Goal: Task Accomplishment & Management: Manage account settings

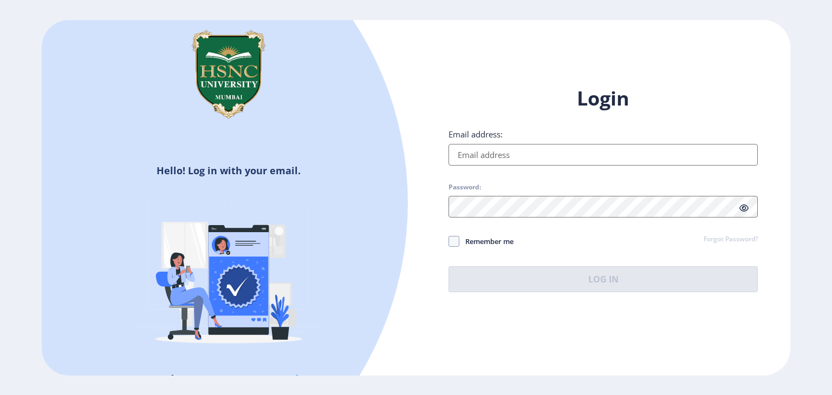
click at [498, 161] on input "Email address:" at bounding box center [602, 155] width 309 height 22
type input "[EMAIL_ADDRESS][DOMAIN_NAME]"
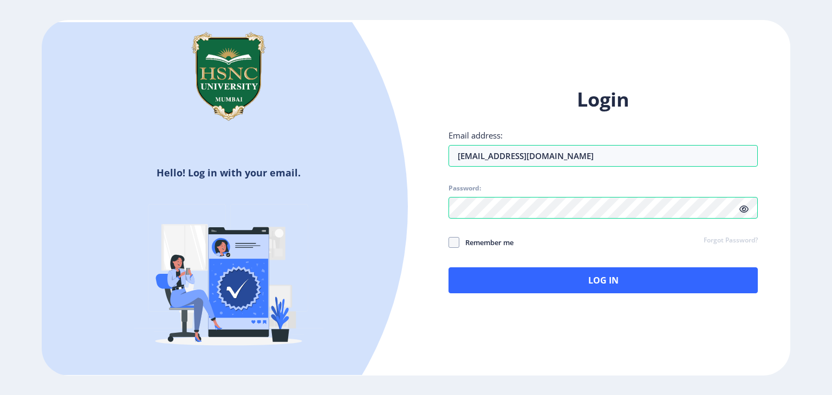
click at [459, 244] on span "Remember me" at bounding box center [486, 242] width 54 height 13
click at [449, 243] on input "Remember me" at bounding box center [448, 243] width 1 height 1
checkbox input "true"
click at [744, 206] on icon at bounding box center [743, 209] width 9 height 8
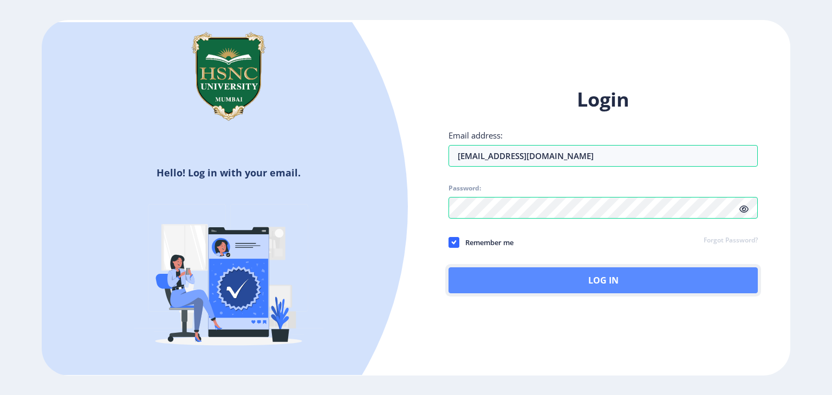
click at [606, 276] on button "Log In" at bounding box center [602, 281] width 309 height 26
